Goal: Check status: Check status

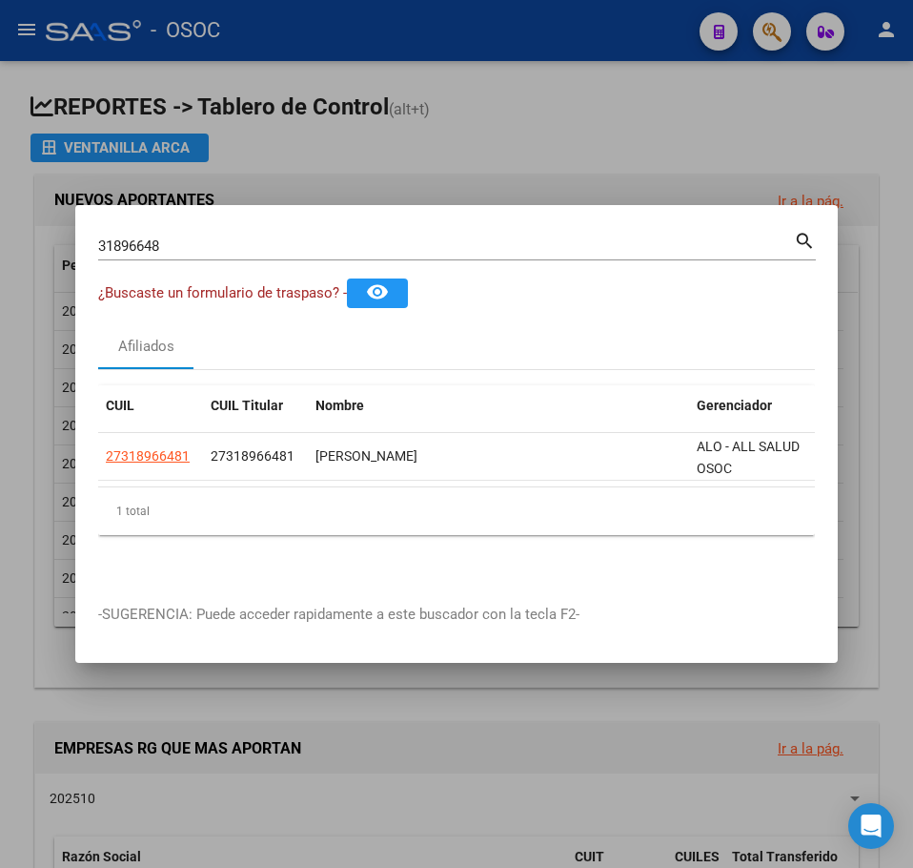
click at [161, 244] on input "31896648" at bounding box center [446, 245] width 696 height 17
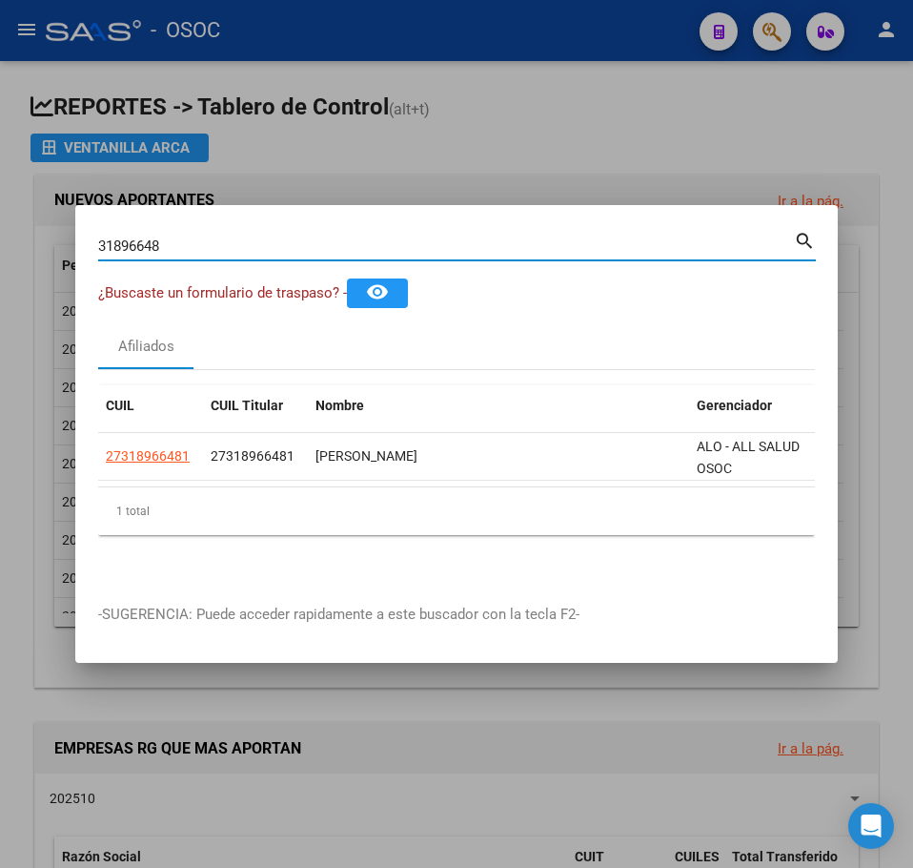
paste input "6180199"
type input "36180199"
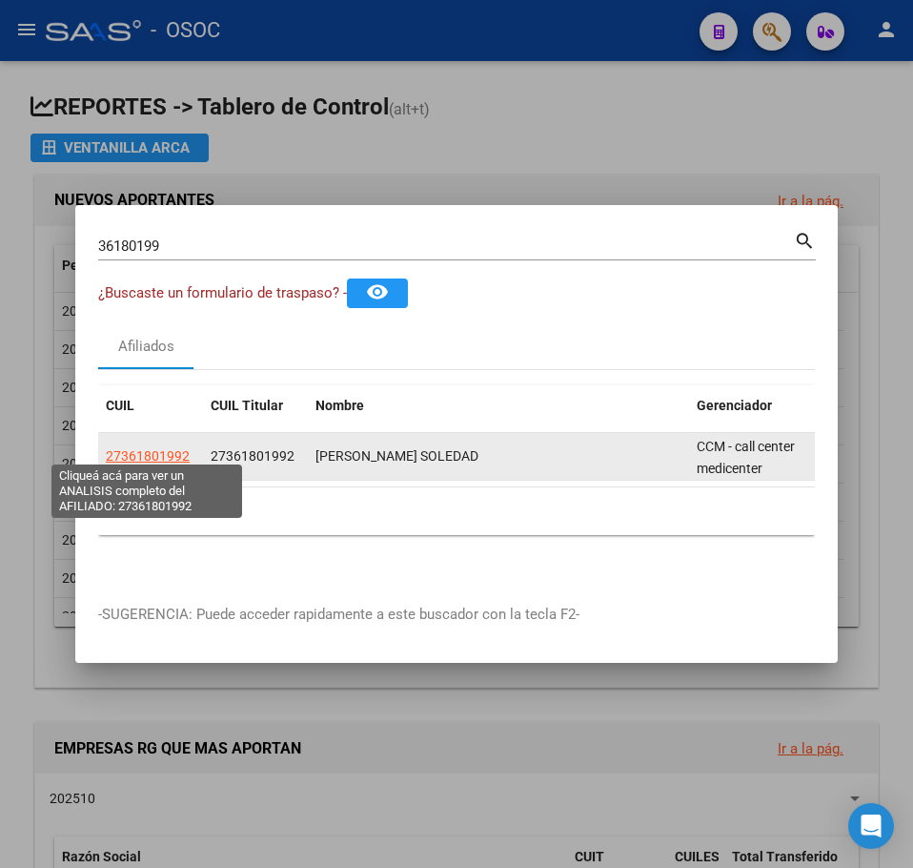
click at [174, 454] on span "27361801992" at bounding box center [148, 455] width 84 height 15
type textarea "27361801992"
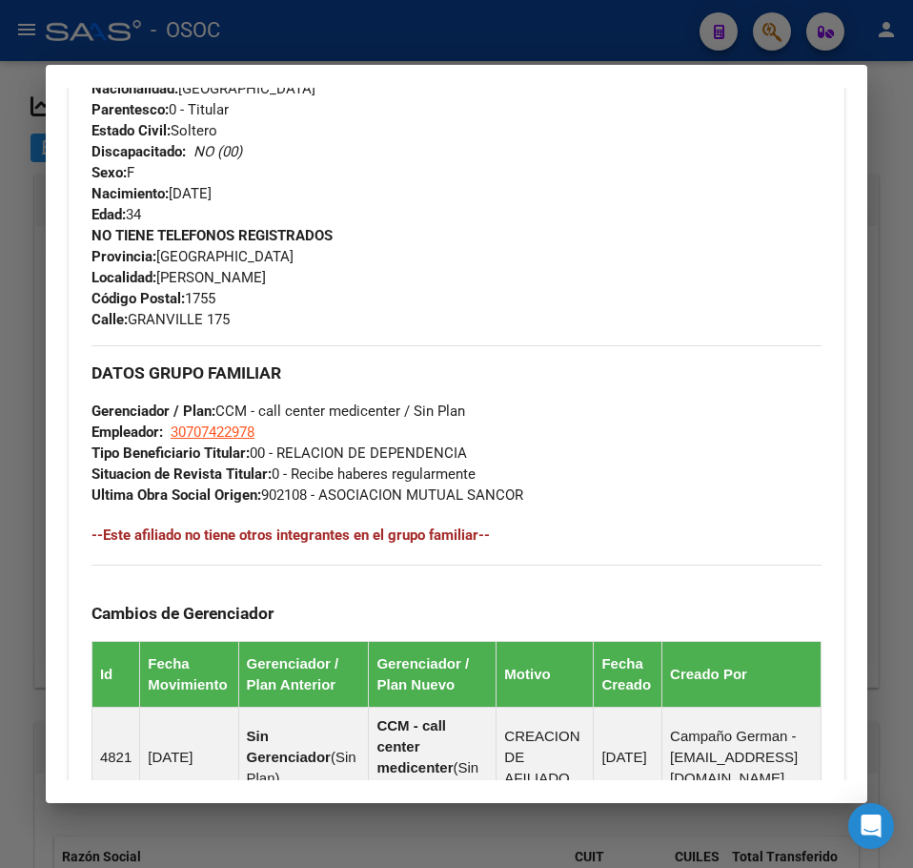
scroll to position [1221, 0]
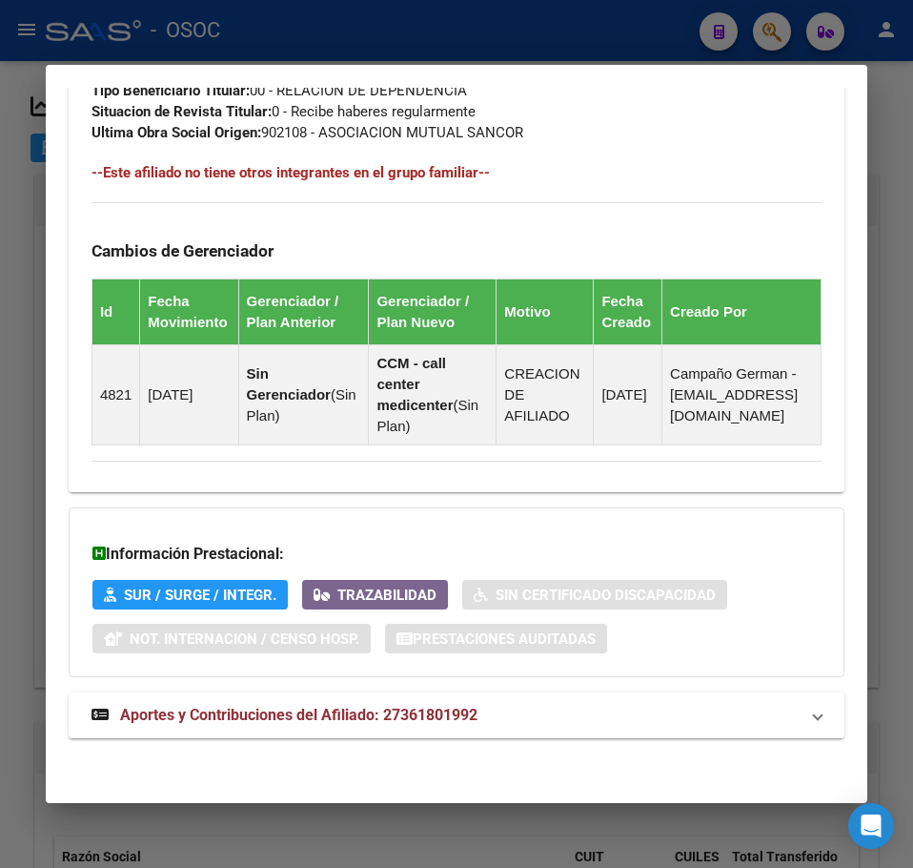
click at [523, 699] on mat-expansion-panel-header "Aportes y Contribuciones del Afiliado: 27361801992" at bounding box center [457, 715] width 776 height 46
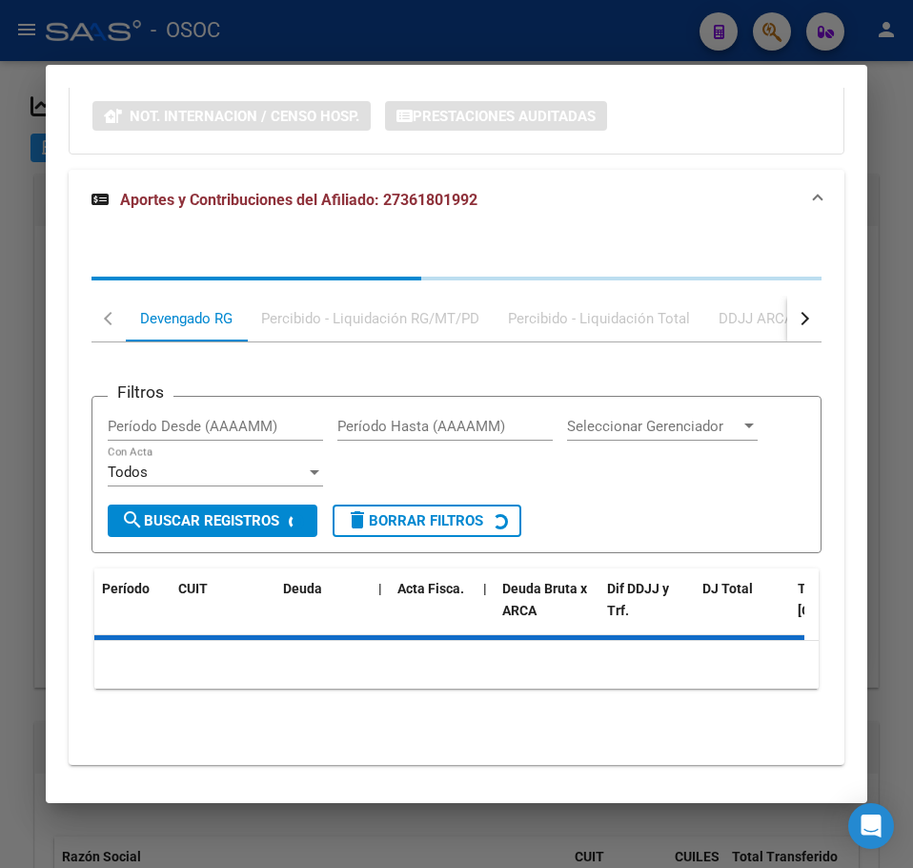
scroll to position [1771, 0]
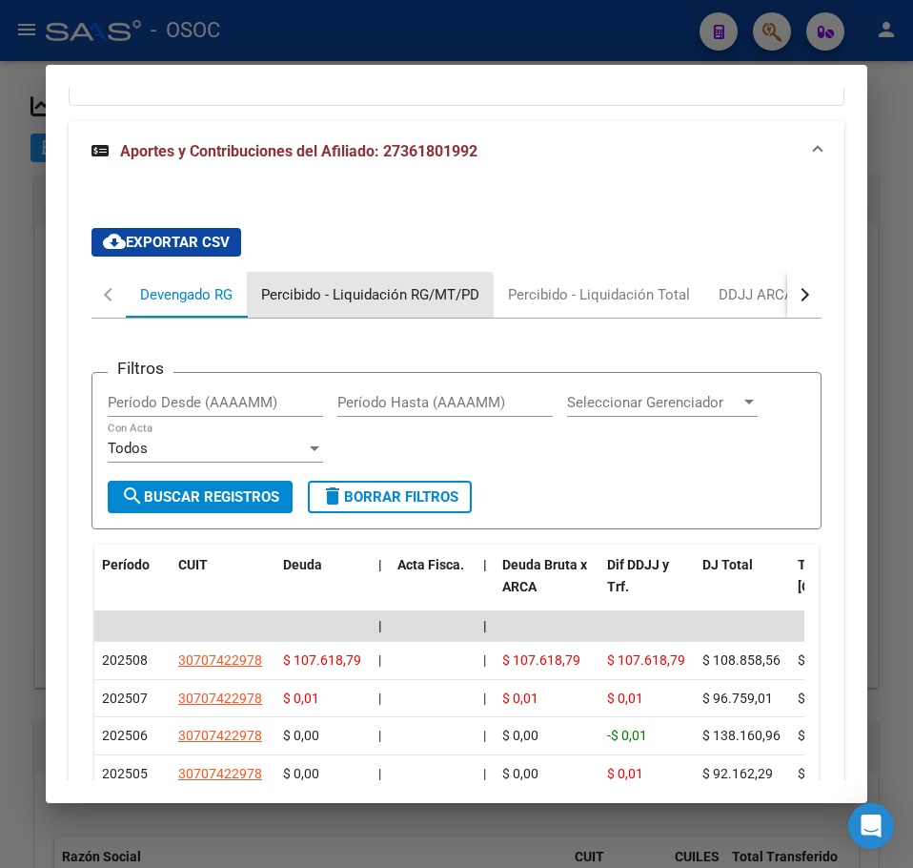
click at [301, 318] on div "Percibido - Liquidación RG/MT/PD" at bounding box center [370, 295] width 247 height 46
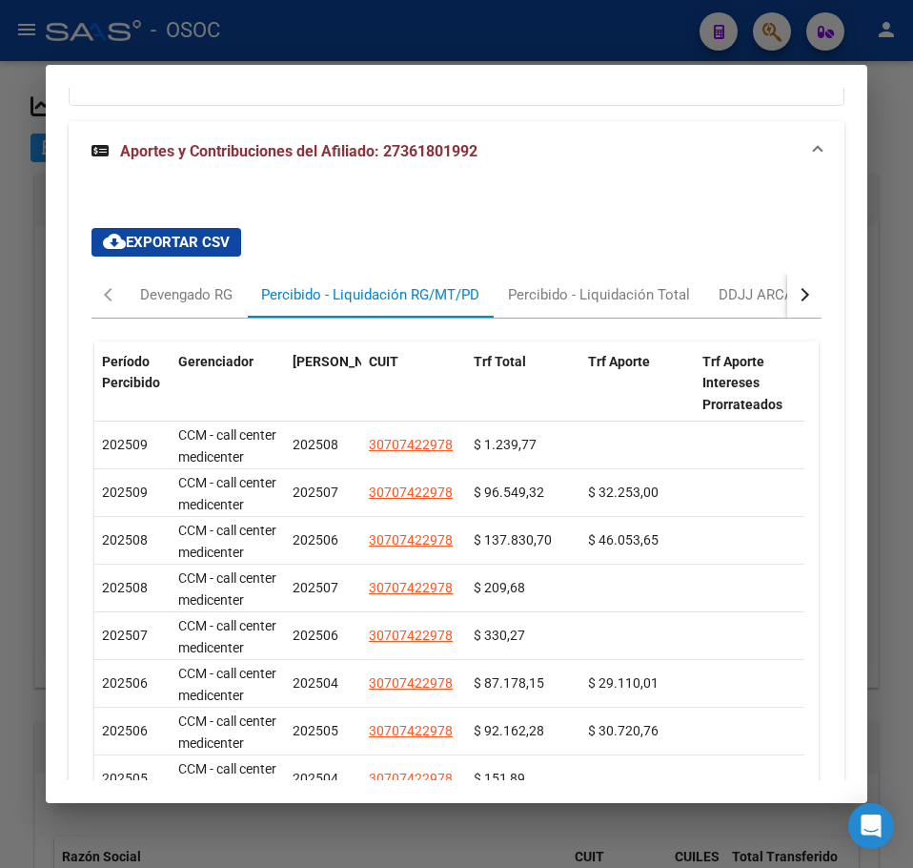
click at [25, 258] on div at bounding box center [456, 434] width 913 height 868
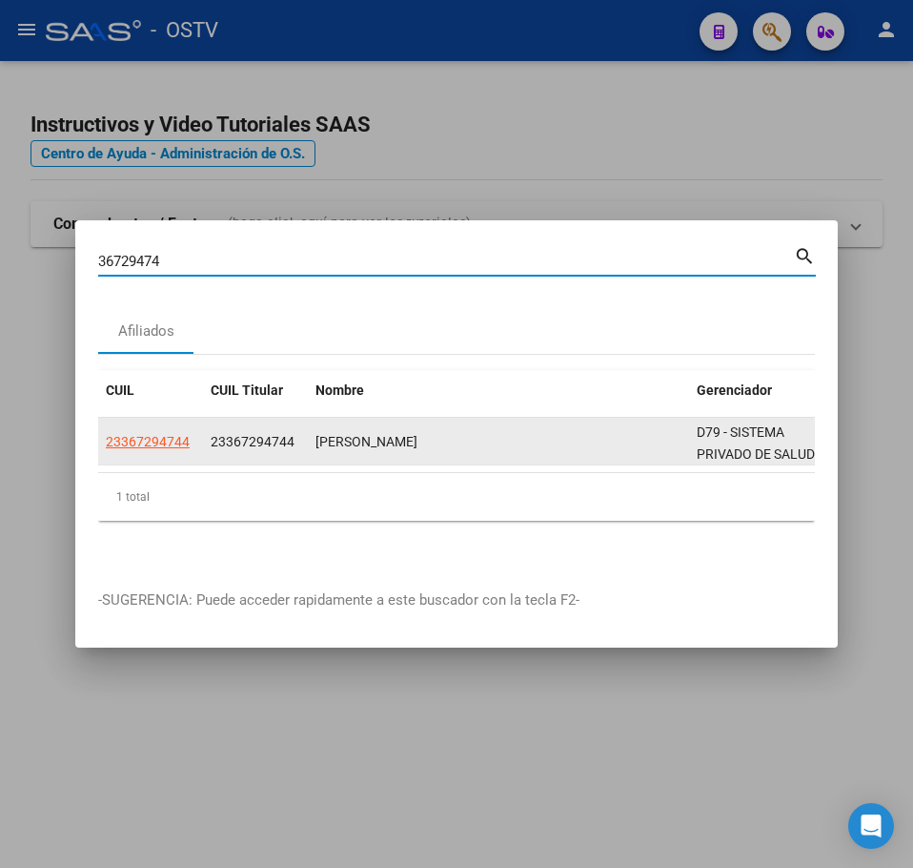
click at [136, 434] on span "23367294744" at bounding box center [148, 441] width 84 height 15
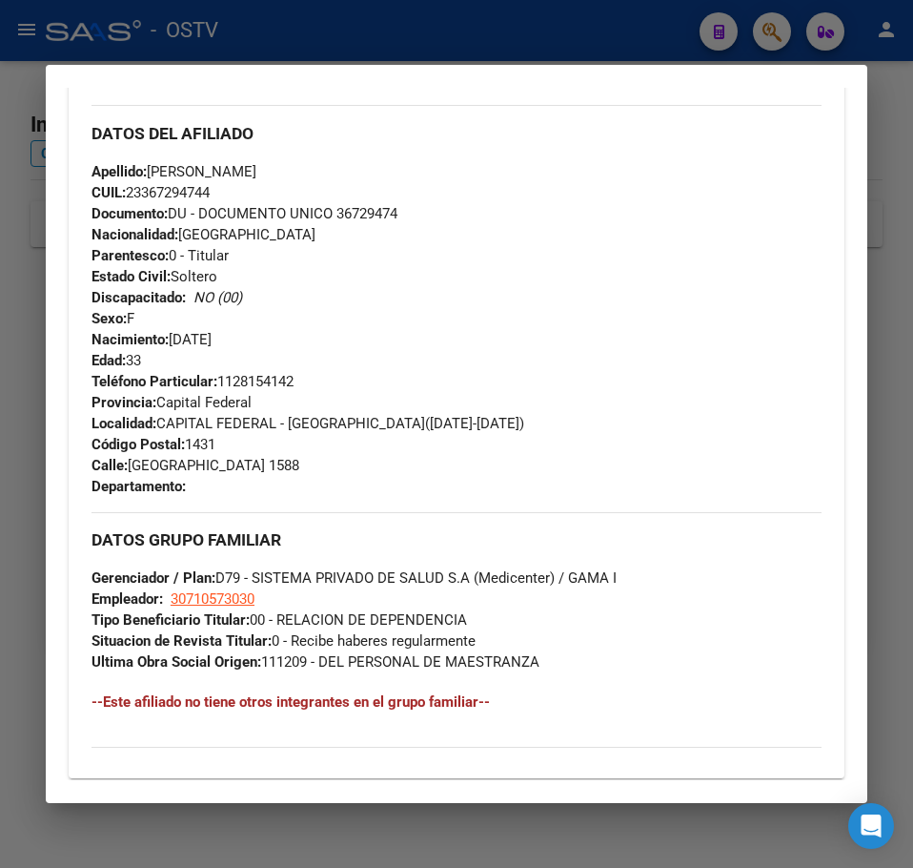
scroll to position [977, 0]
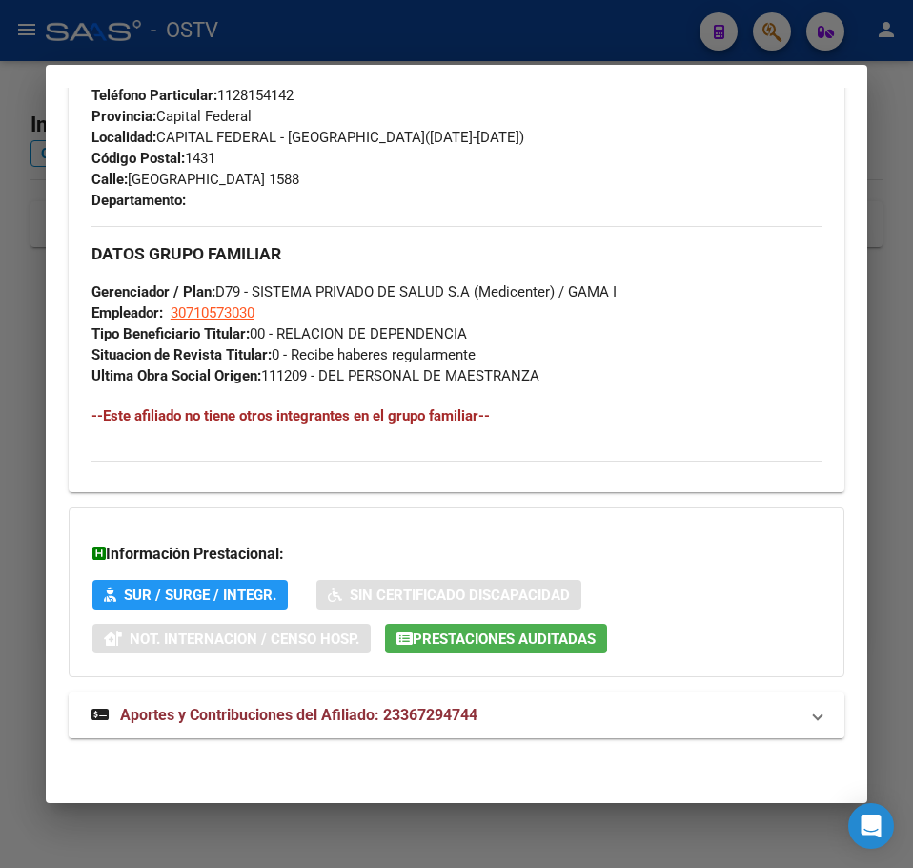
click at [448, 709] on span "Aportes y Contribuciones del Afiliado: 23367294744" at bounding box center [299, 715] width 358 height 18
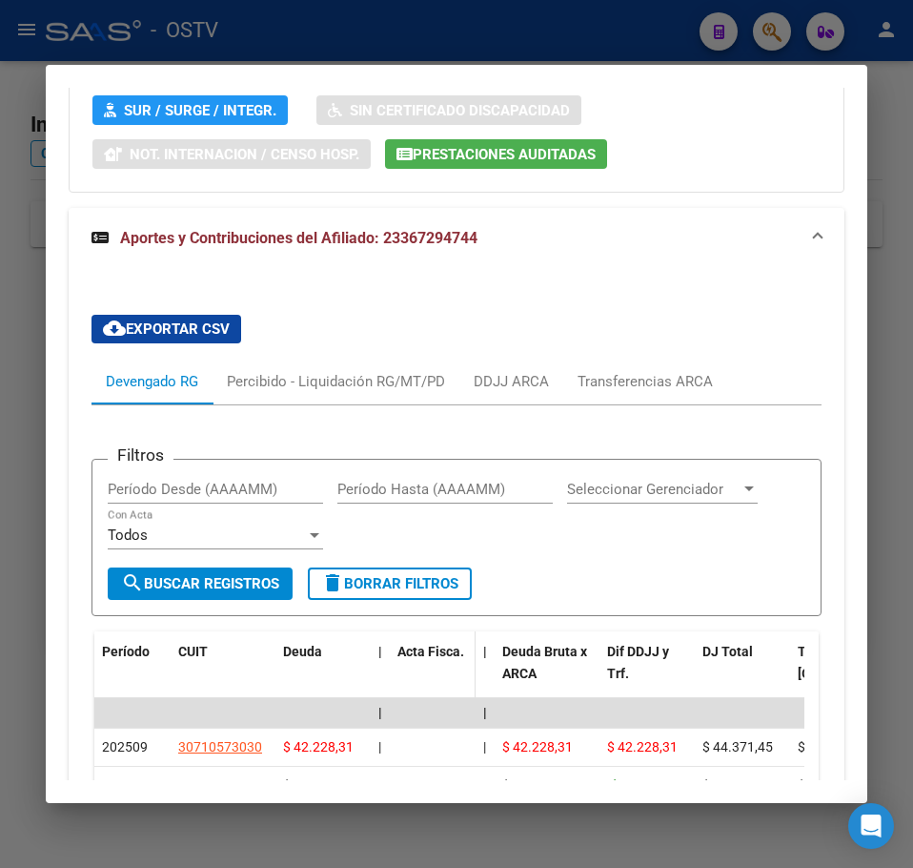
scroll to position [1567, 0]
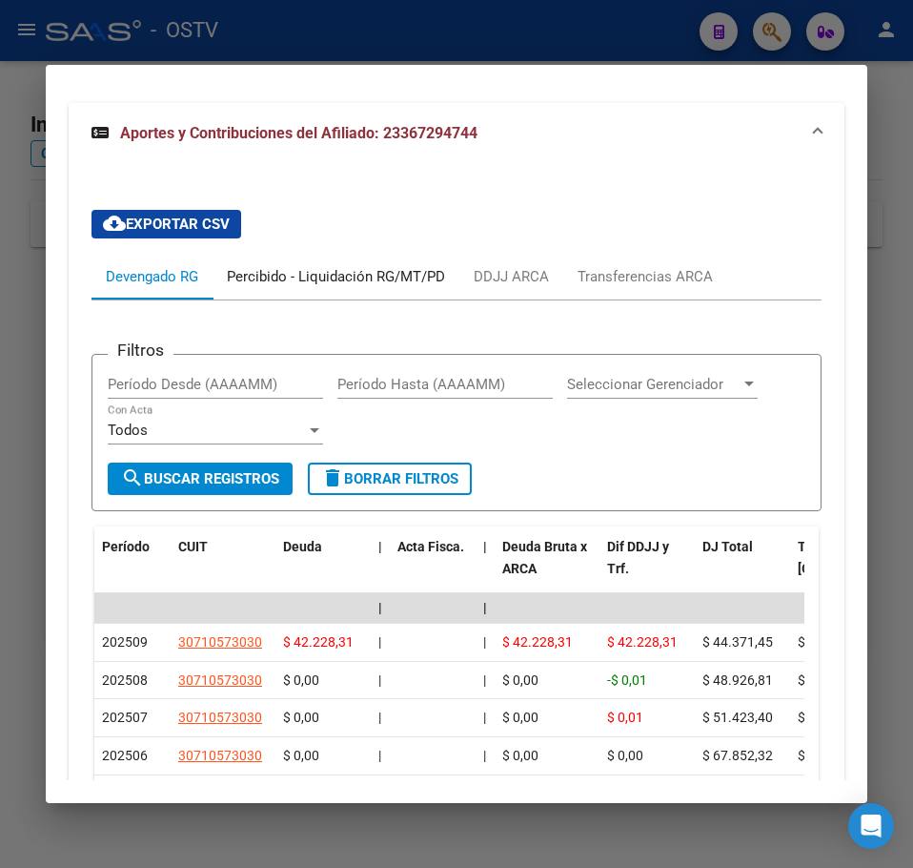
click at [340, 286] on div "Percibido - Liquidación RG/MT/PD" at bounding box center [336, 276] width 218 height 21
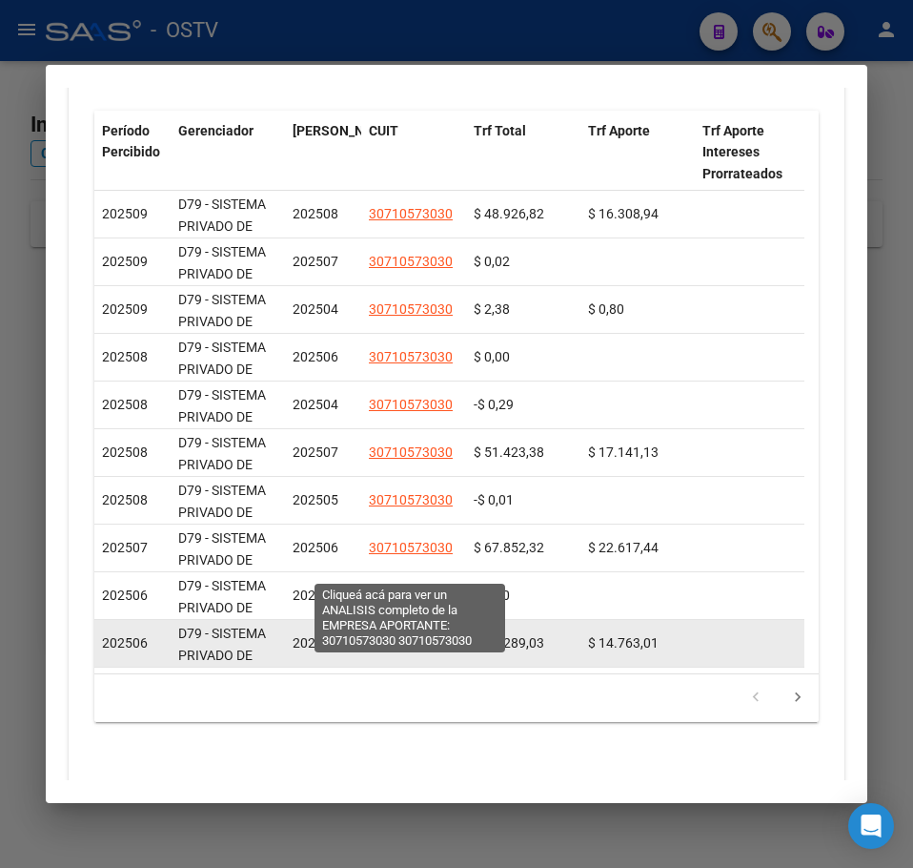
scroll to position [1758, 0]
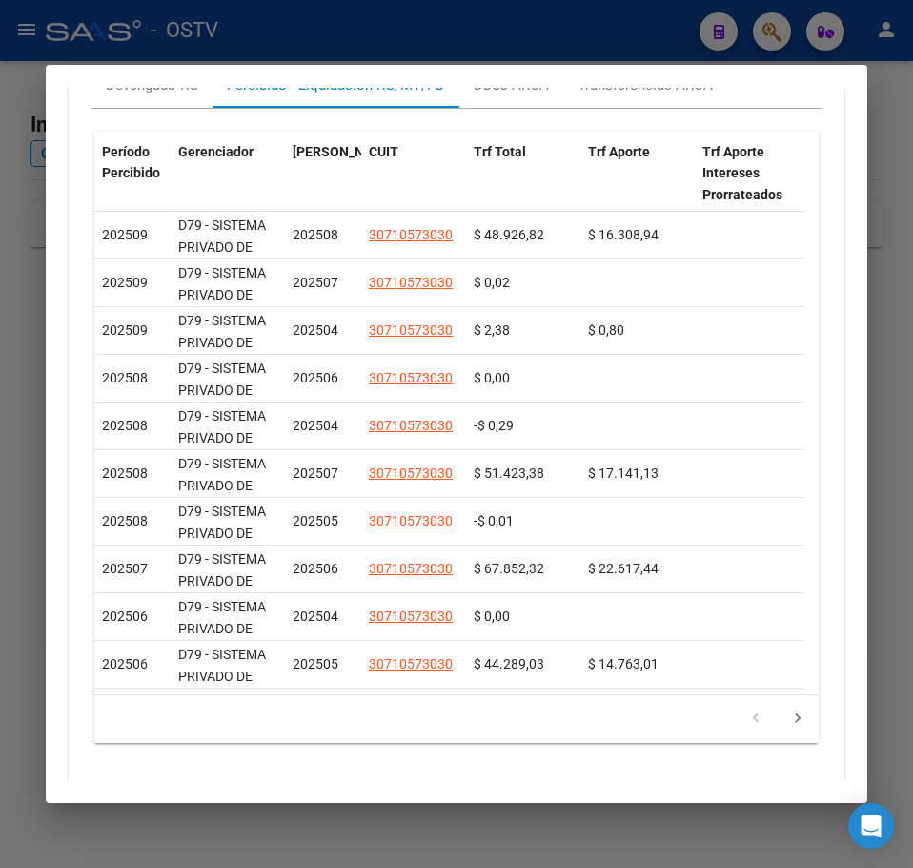
click at [32, 288] on div at bounding box center [456, 434] width 913 height 868
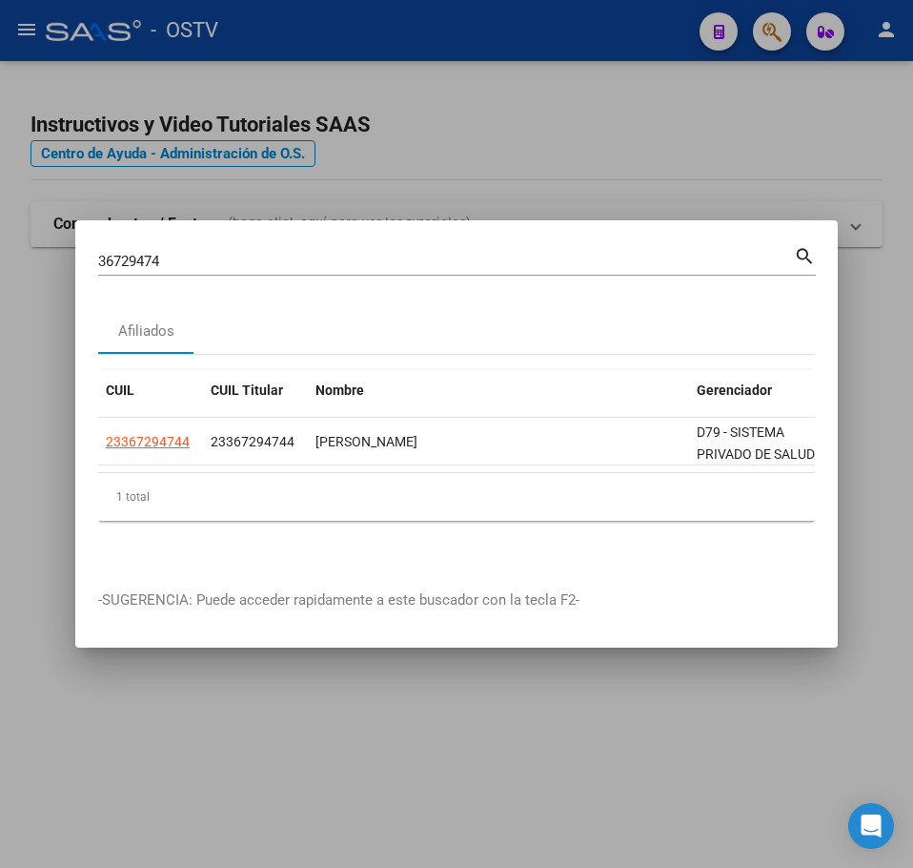
click at [187, 264] on div "36729474 Buscar (apellido, dni, cuil, nro traspaso, cuit, obra social)" at bounding box center [446, 261] width 696 height 29
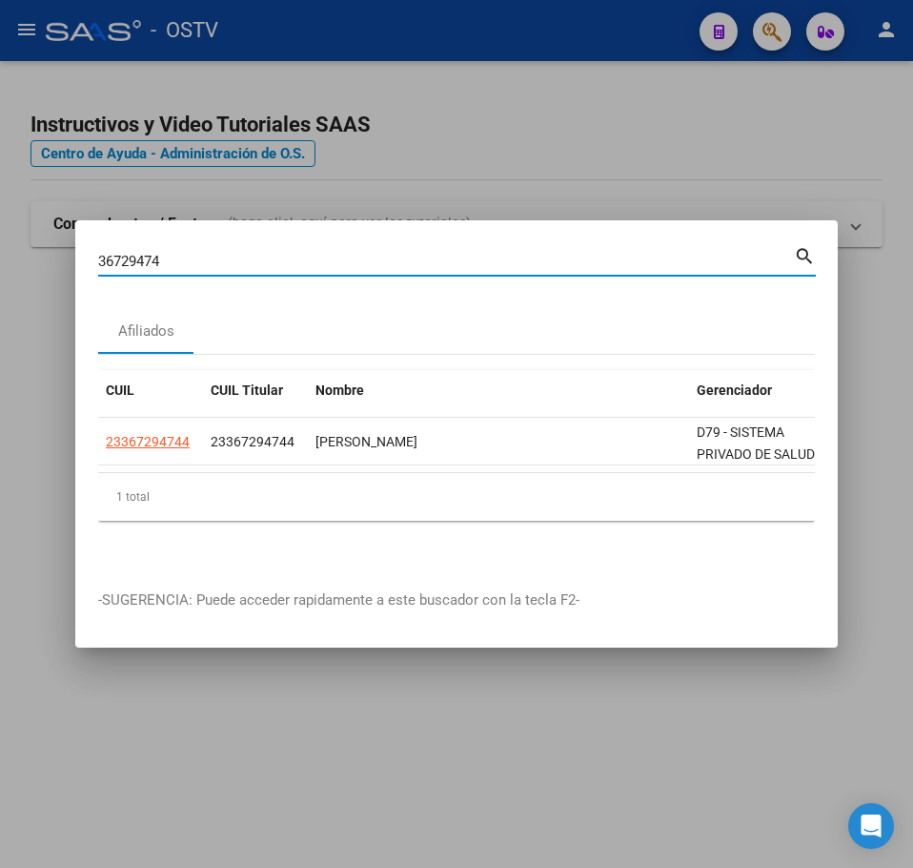
paste input "8434868"
type input "38434868"
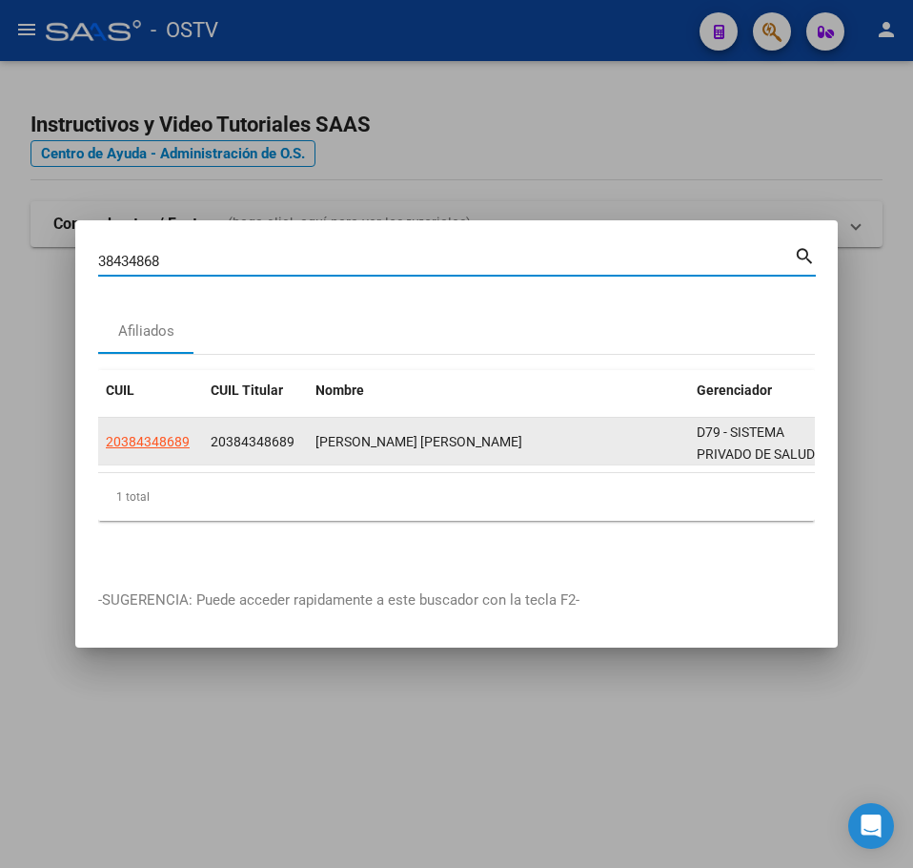
click at [183, 441] on span "20384348689" at bounding box center [148, 441] width 84 height 15
type textarea "20384348689"
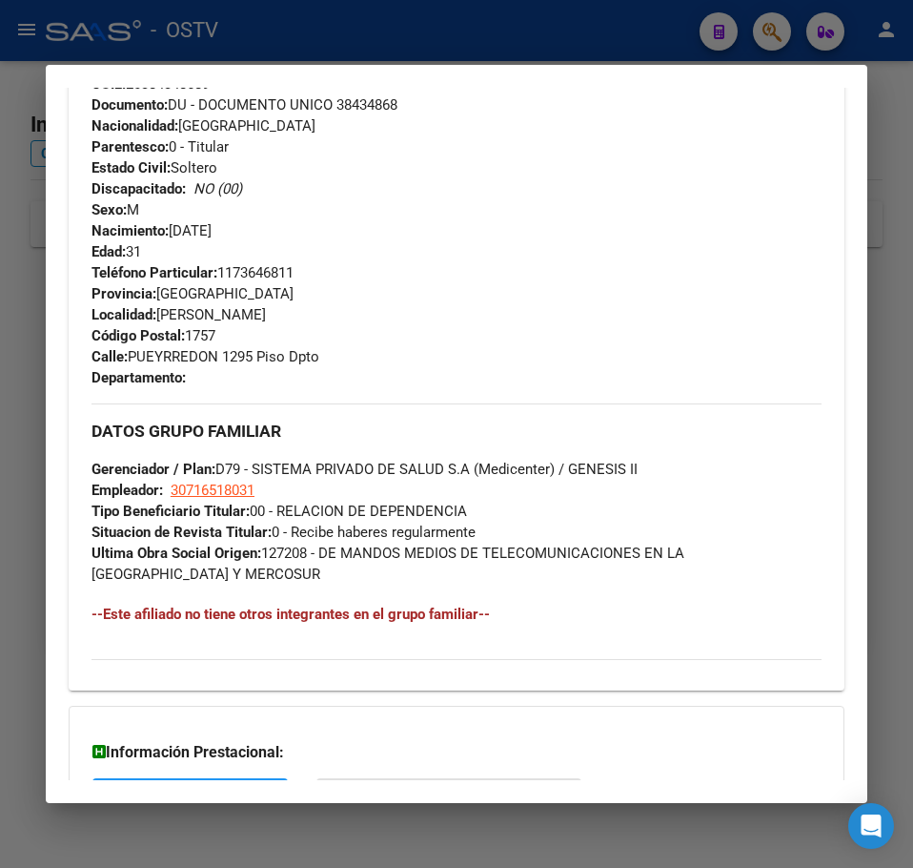
scroll to position [998, 0]
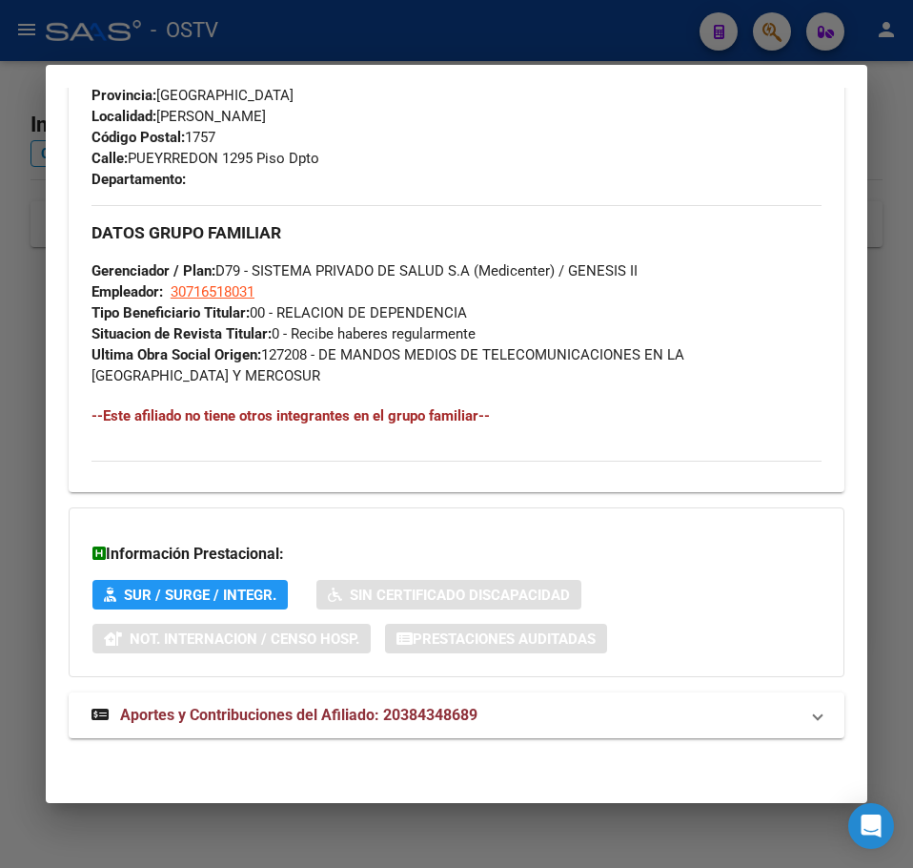
click at [355, 692] on mat-expansion-panel-header "Aportes y Contribuciones del Afiliado: 20384348689" at bounding box center [457, 715] width 776 height 46
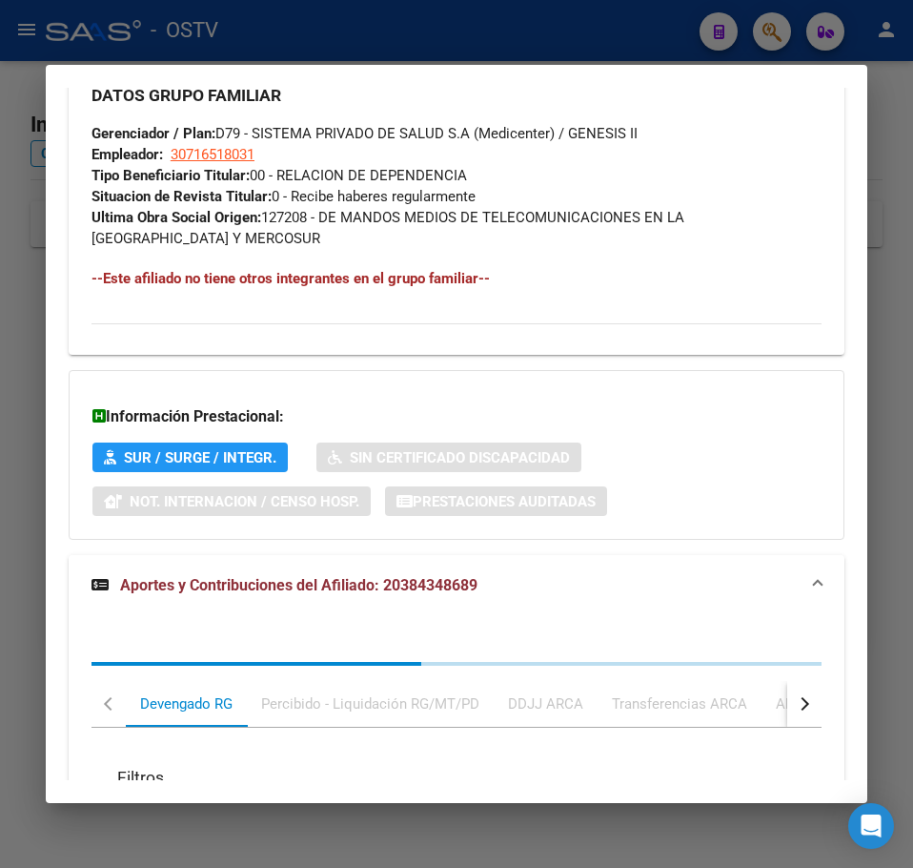
scroll to position [1284, 0]
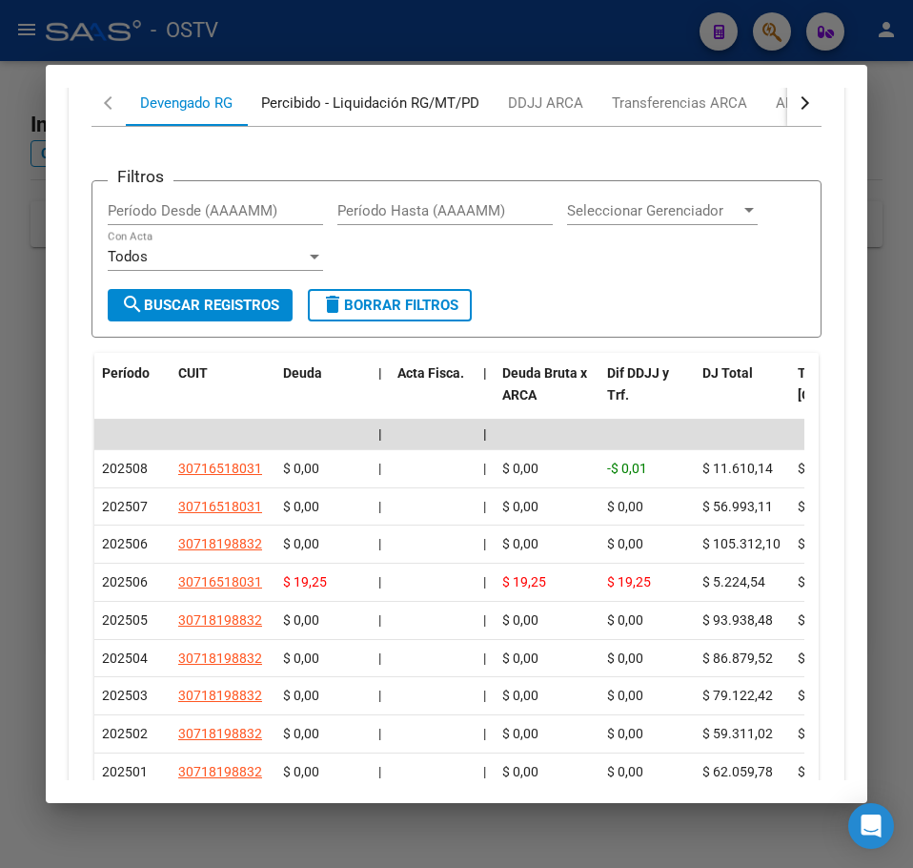
click at [290, 108] on div "Percibido - Liquidación RG/MT/PD" at bounding box center [370, 102] width 218 height 21
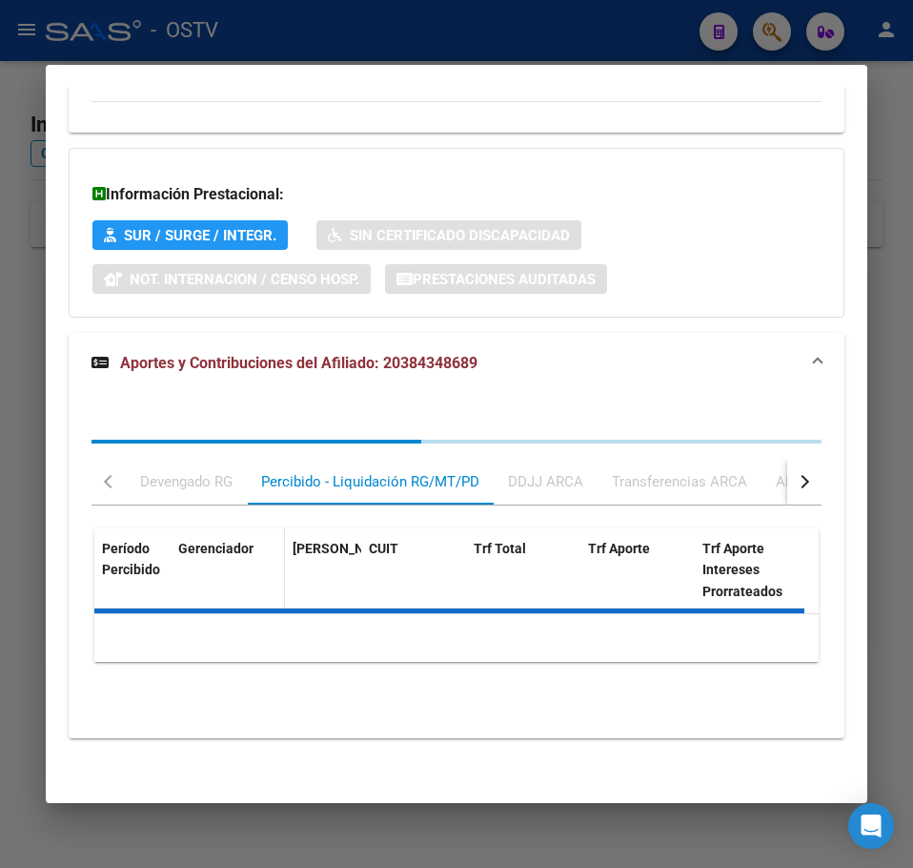
scroll to position [1761, 0]
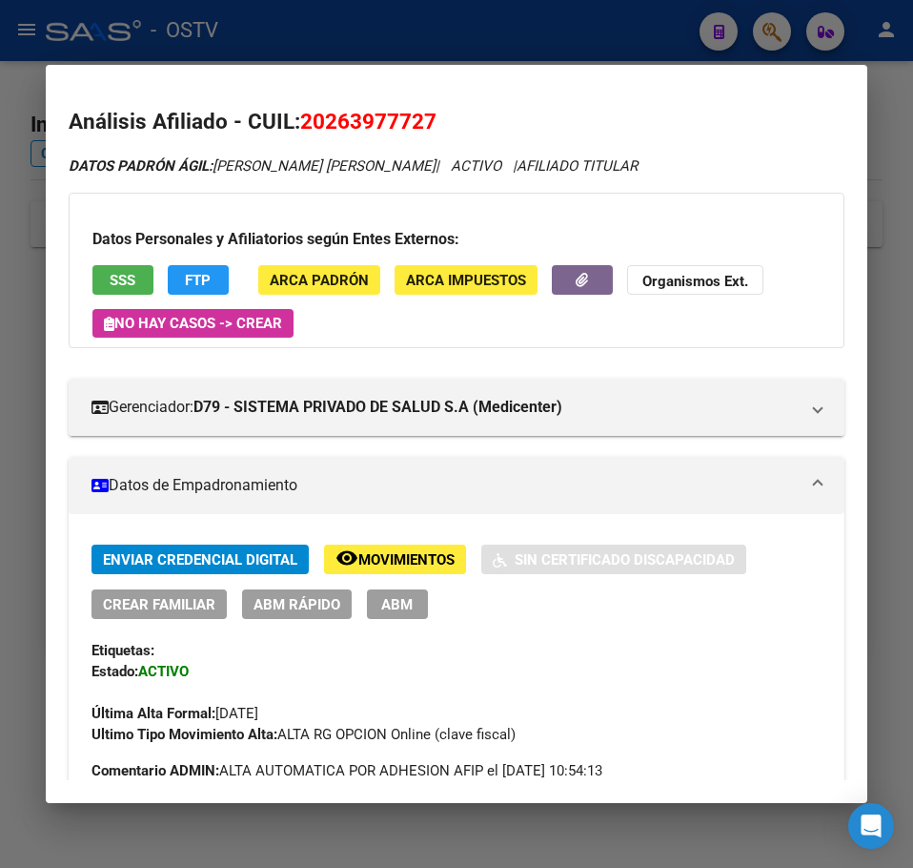
scroll to position [1572, 0]
